Goal: Navigation & Orientation: Find specific page/section

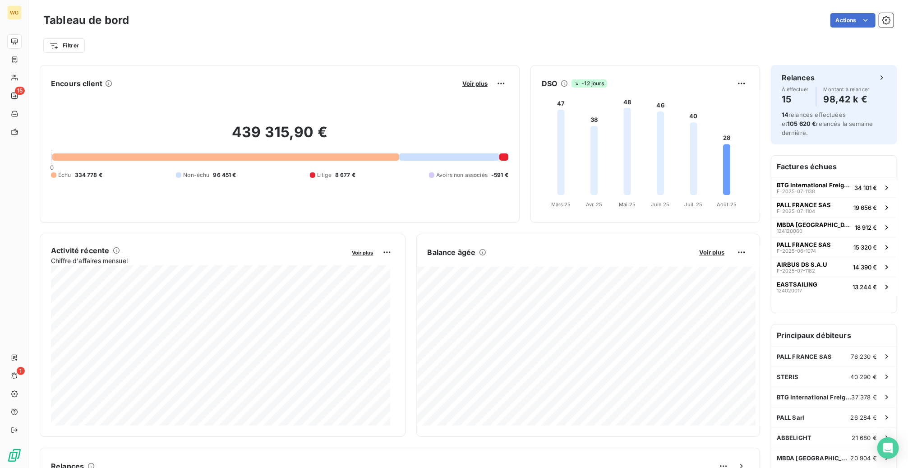
click at [508, 42] on div "Filtrer" at bounding box center [468, 45] width 850 height 17
